Goal: Find contact information: Find contact information

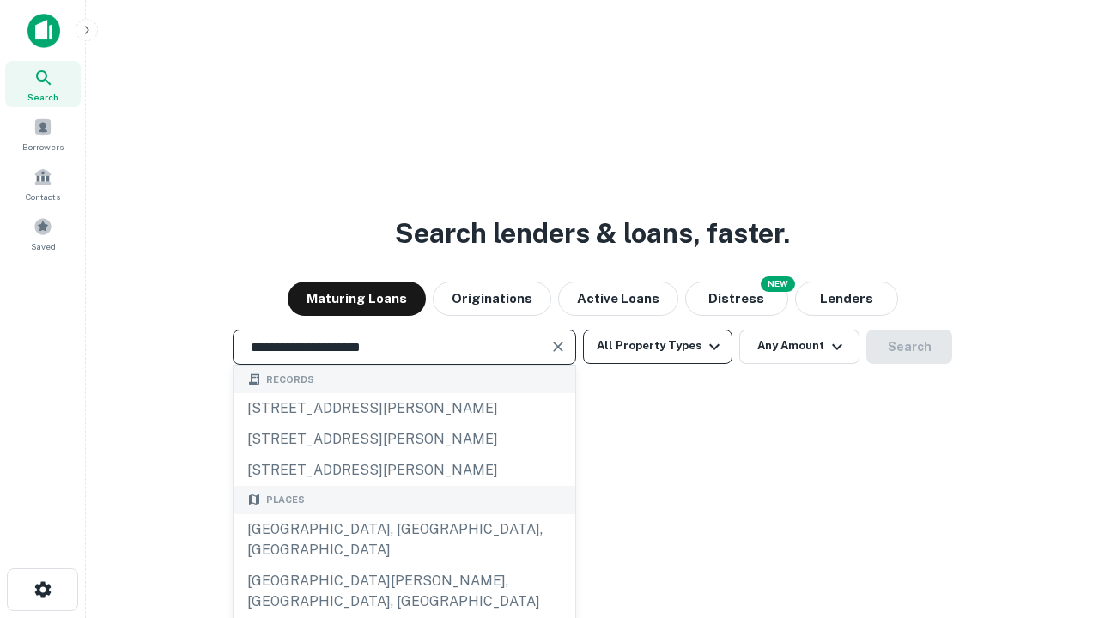
type input "**********"
click at [658, 346] on button "All Property Types" at bounding box center [657, 347] width 149 height 34
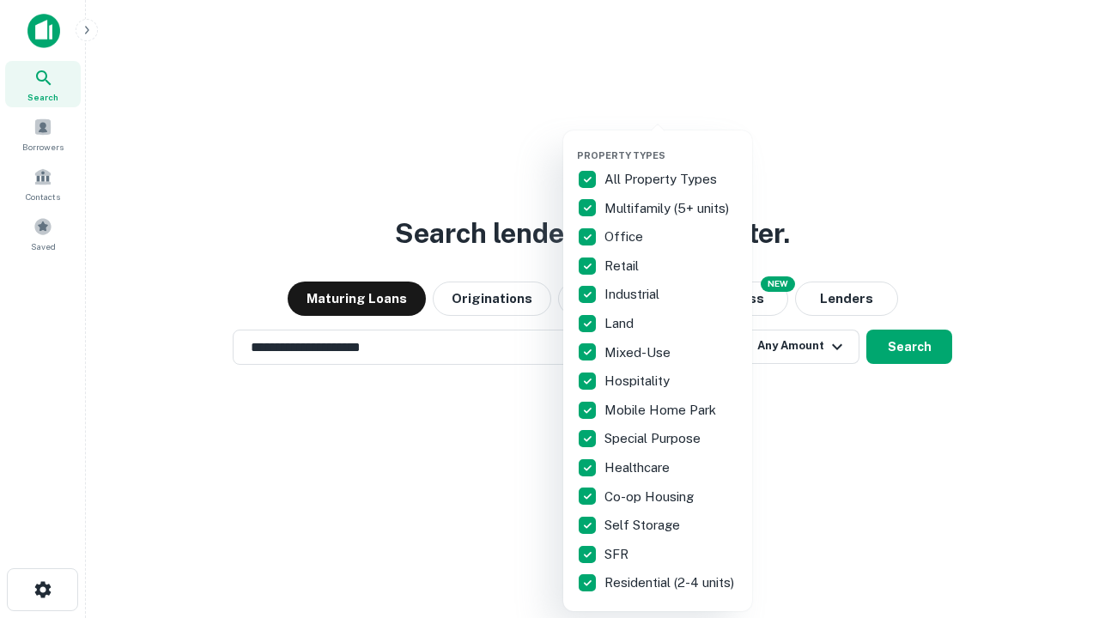
click at [671, 144] on button "button" at bounding box center [671, 144] width 189 height 1
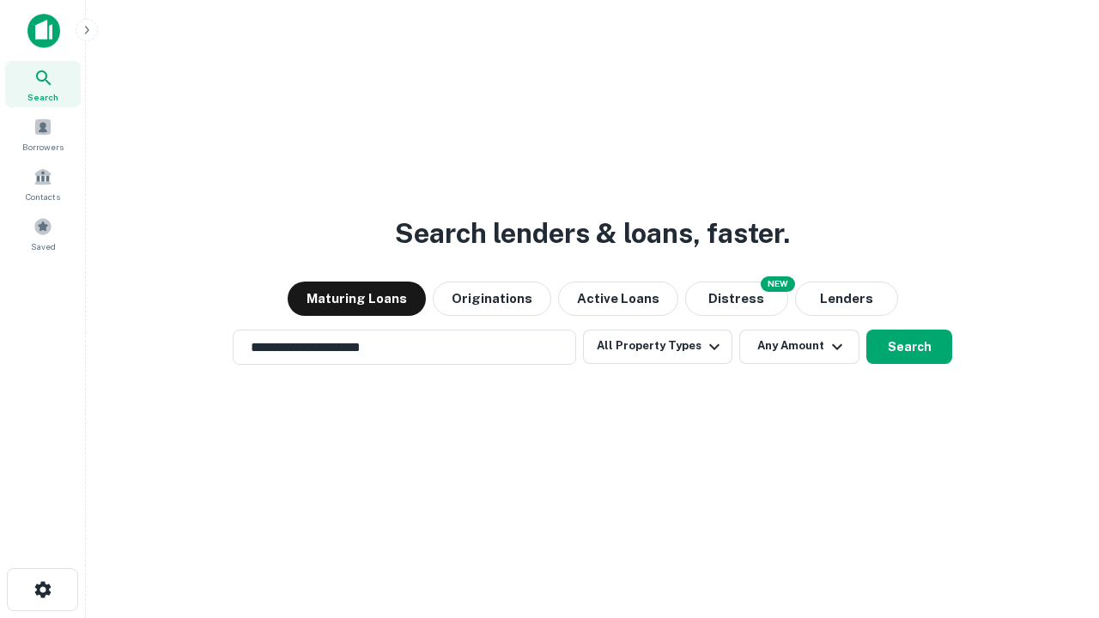
scroll to position [27, 0]
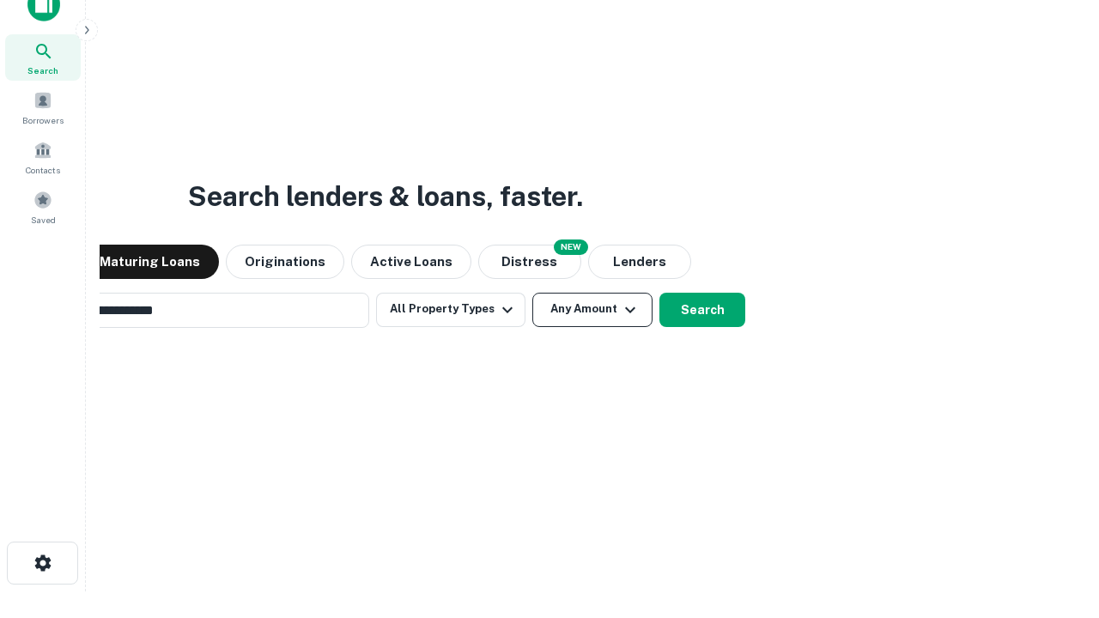
click at [532, 293] on button "Any Amount" at bounding box center [592, 310] width 120 height 34
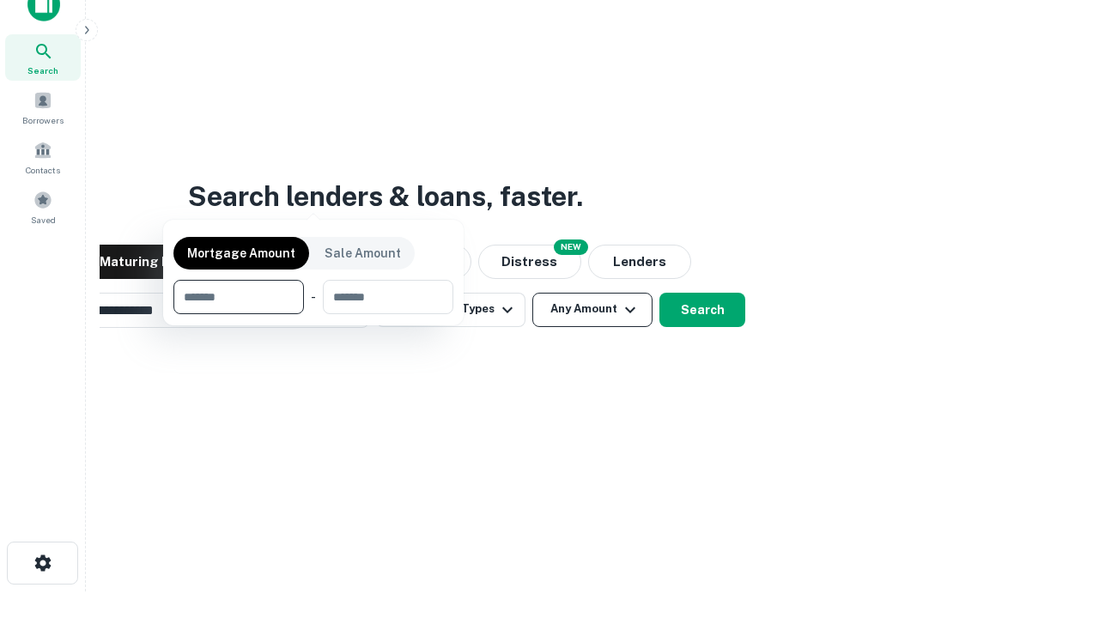
scroll to position [27, 0]
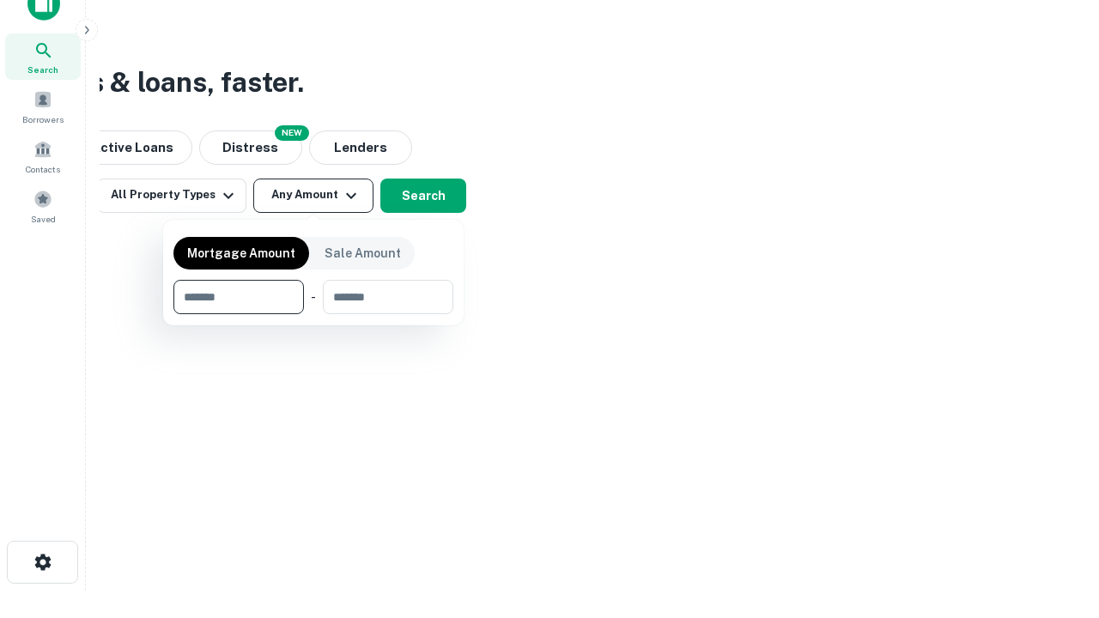
type input "*******"
click at [313, 314] on button "button" at bounding box center [313, 314] width 280 height 1
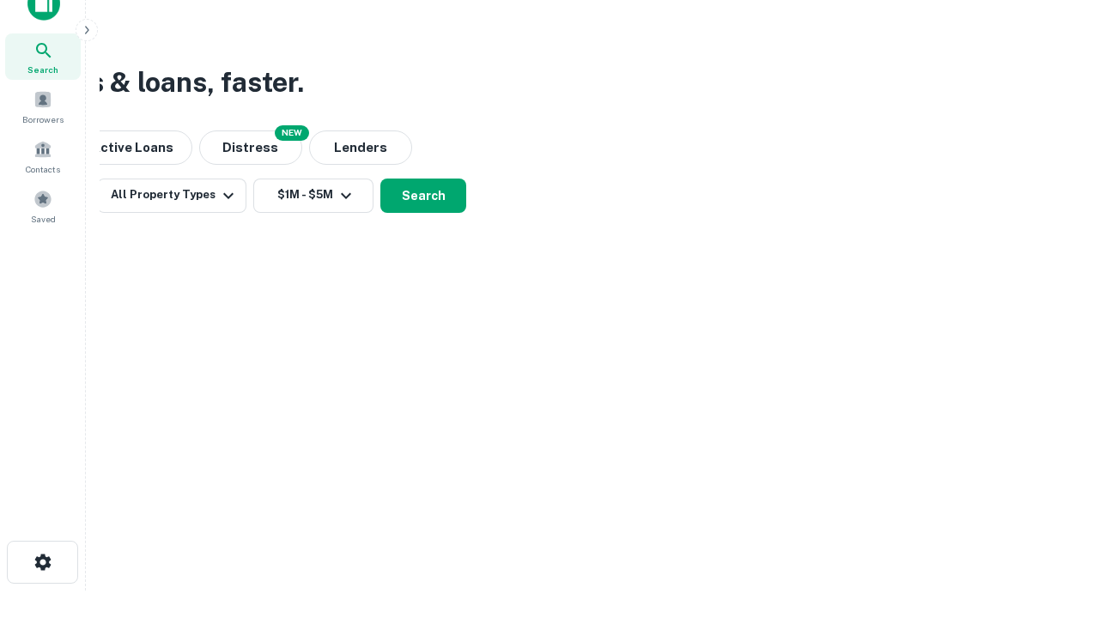
scroll to position [27, 0]
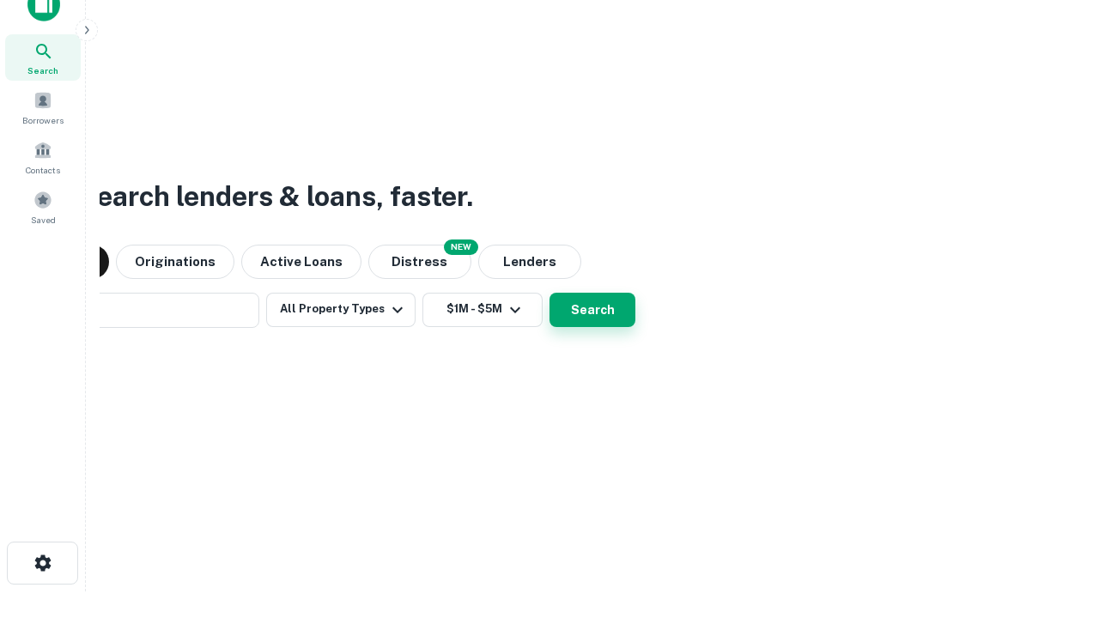
click at [550, 293] on button "Search" at bounding box center [593, 310] width 86 height 34
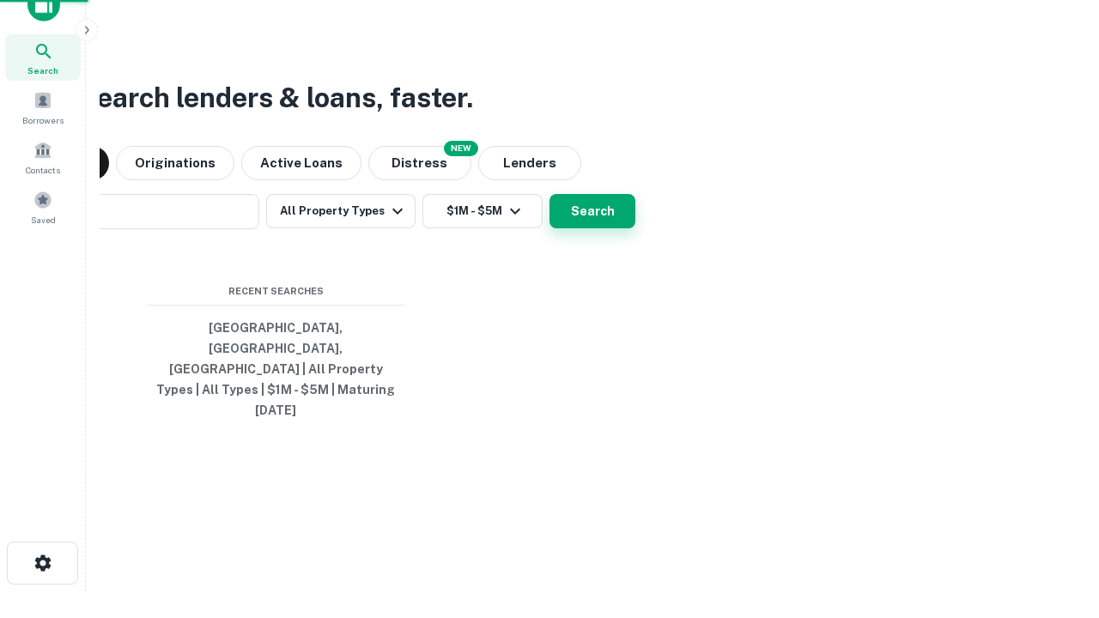
scroll to position [27, 0]
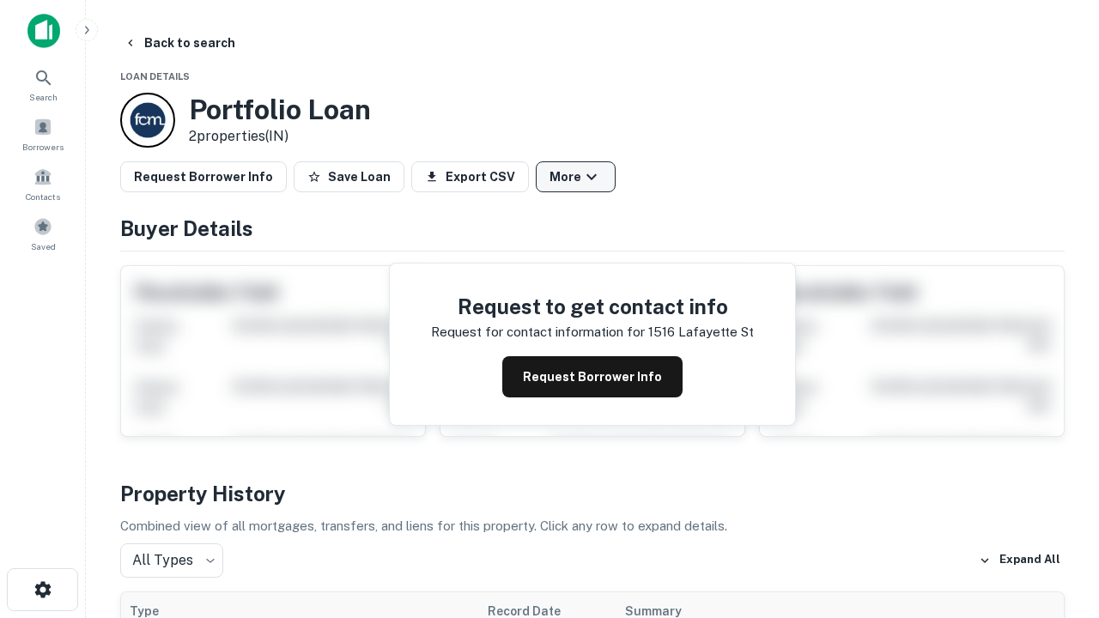
click at [575, 177] on button "More" at bounding box center [576, 176] width 80 height 31
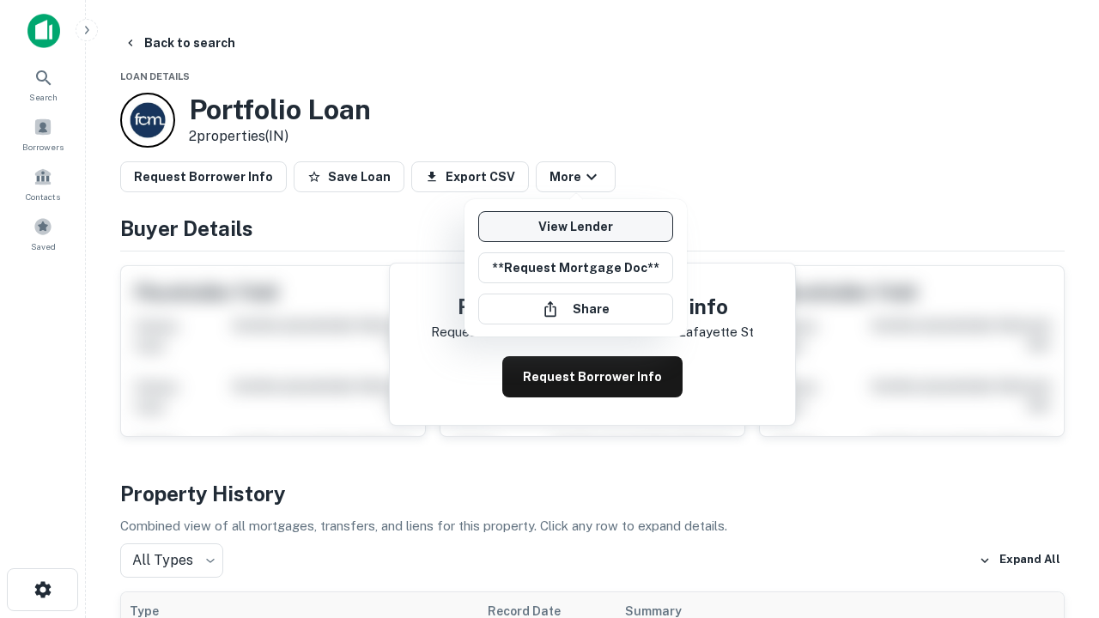
click at [575, 227] on link "View Lender" at bounding box center [575, 226] width 195 height 31
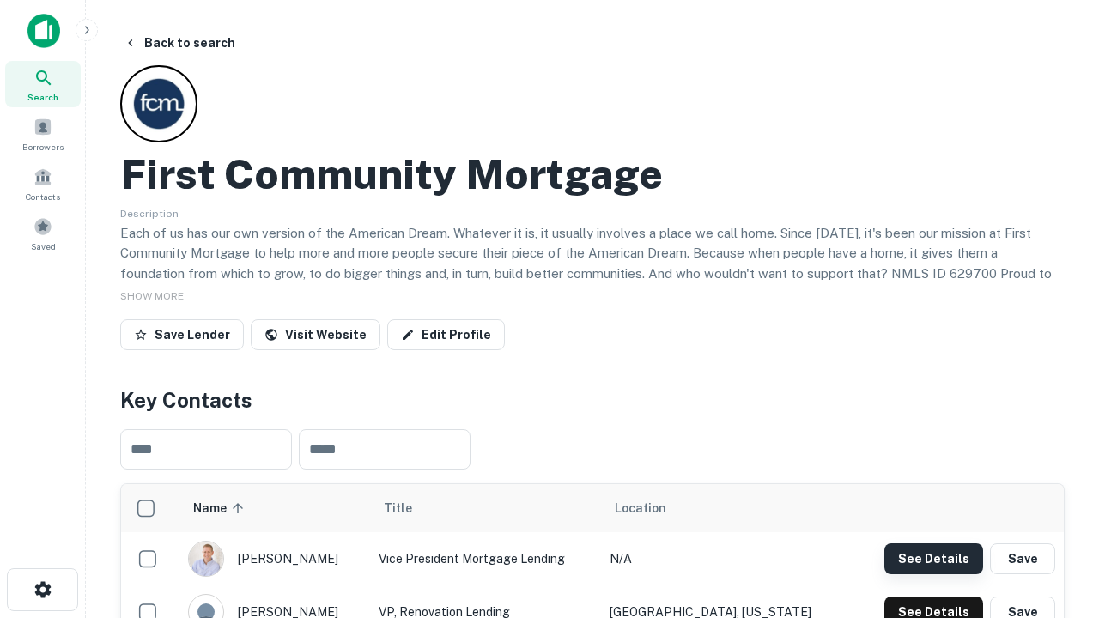
click at [933, 558] on button "See Details" at bounding box center [933, 558] width 99 height 31
click at [42, 590] on icon "button" at bounding box center [43, 590] width 21 height 21
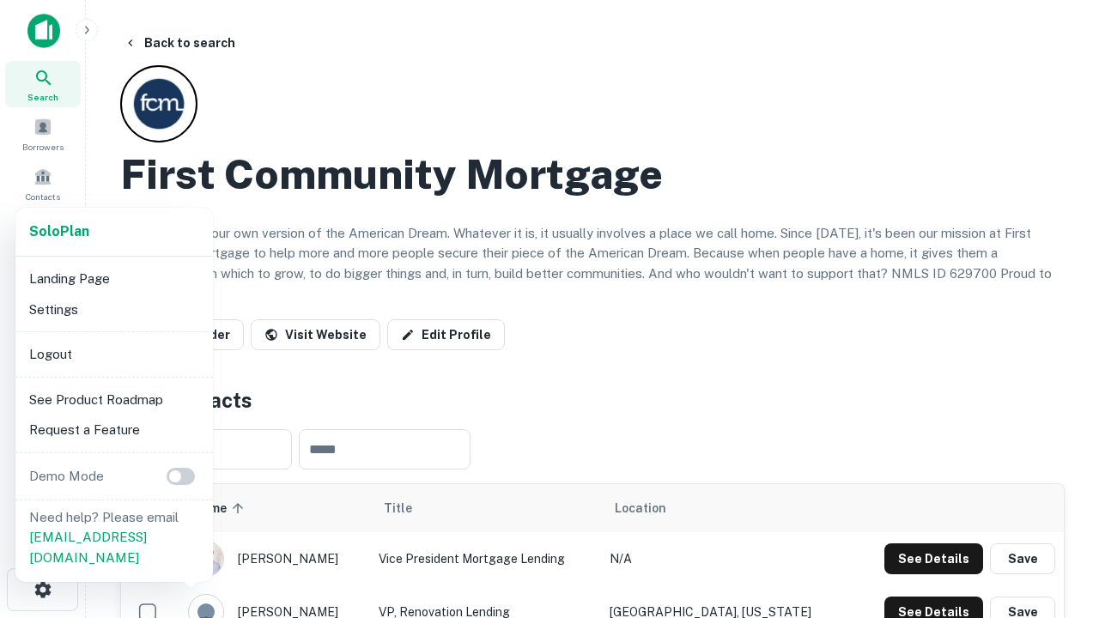
click at [113, 354] on li "Logout" at bounding box center [114, 354] width 184 height 31
